Goal: Download file/media

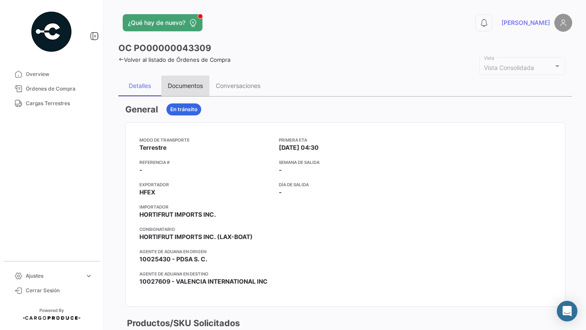
click at [181, 81] on div "Documentos" at bounding box center [185, 85] width 48 height 21
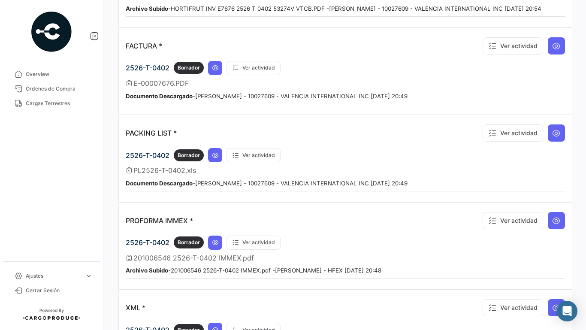
scroll to position [600, 0]
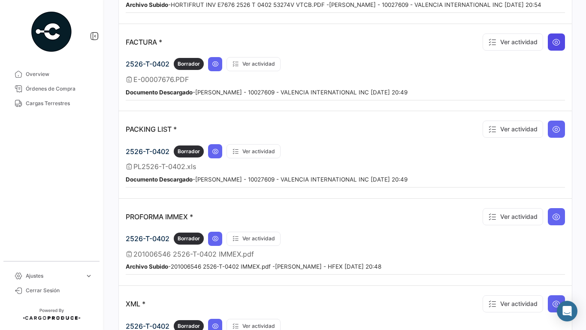
click at [551, 46] on button at bounding box center [556, 41] width 17 height 17
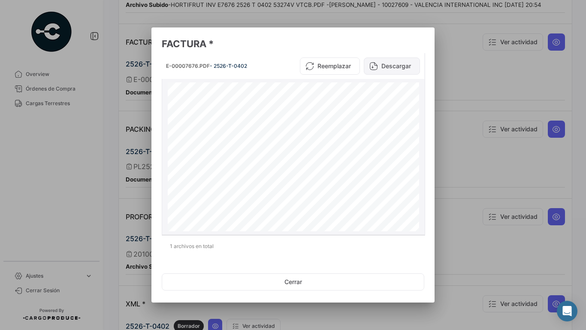
click at [400, 69] on button "Descargar" at bounding box center [392, 65] width 56 height 17
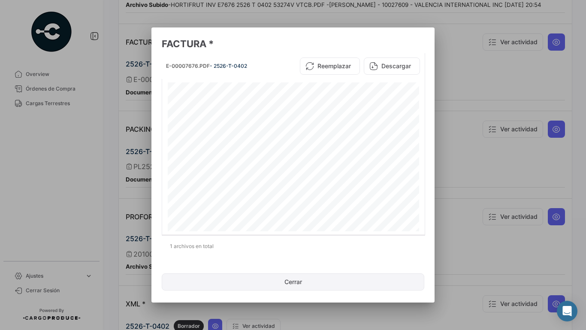
click at [335, 289] on button "Cerrar" at bounding box center [293, 281] width 262 height 17
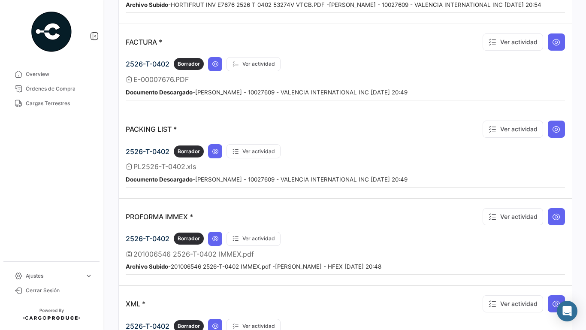
scroll to position [692, 0]
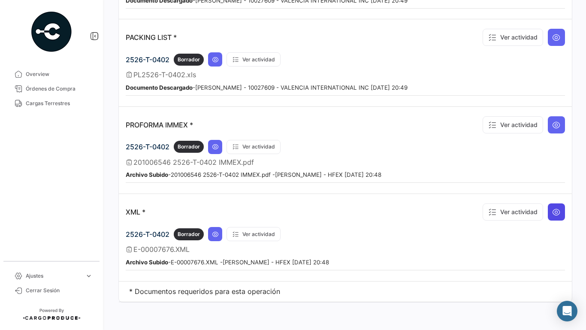
click at [549, 216] on button at bounding box center [556, 211] width 17 height 17
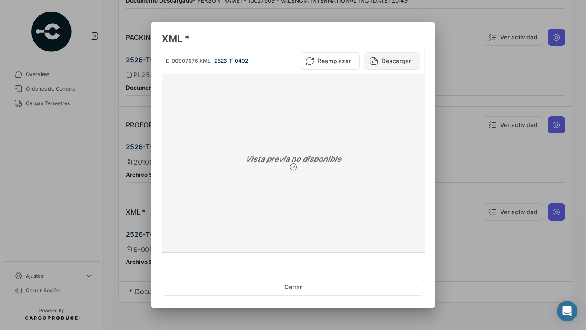
click at [396, 60] on button "Descargar" at bounding box center [392, 60] width 56 height 17
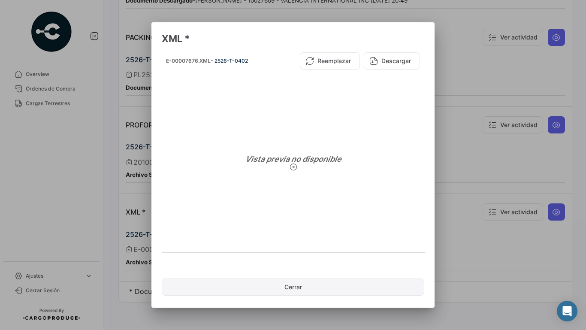
click at [307, 280] on button "Cerrar" at bounding box center [293, 286] width 262 height 17
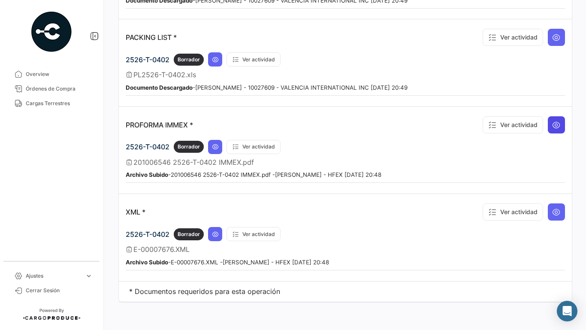
click at [555, 126] on icon at bounding box center [556, 124] width 9 height 9
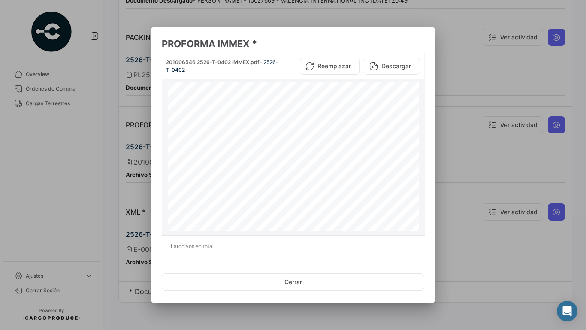
scroll to position [39, 0]
click at [407, 62] on button "Descargar" at bounding box center [392, 65] width 56 height 17
